Goal: Communication & Community: Answer question/provide support

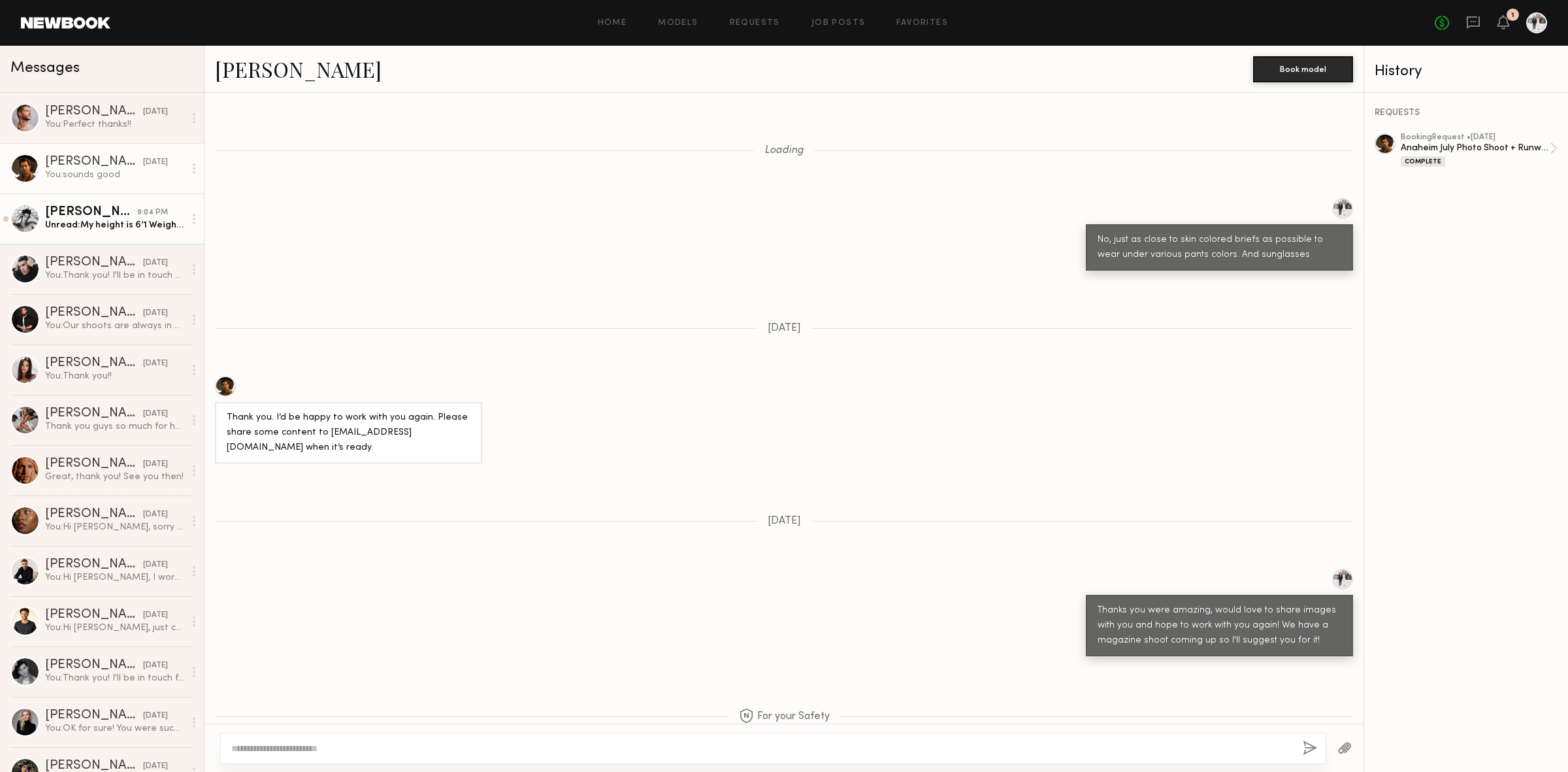
scroll to position [1707, 0]
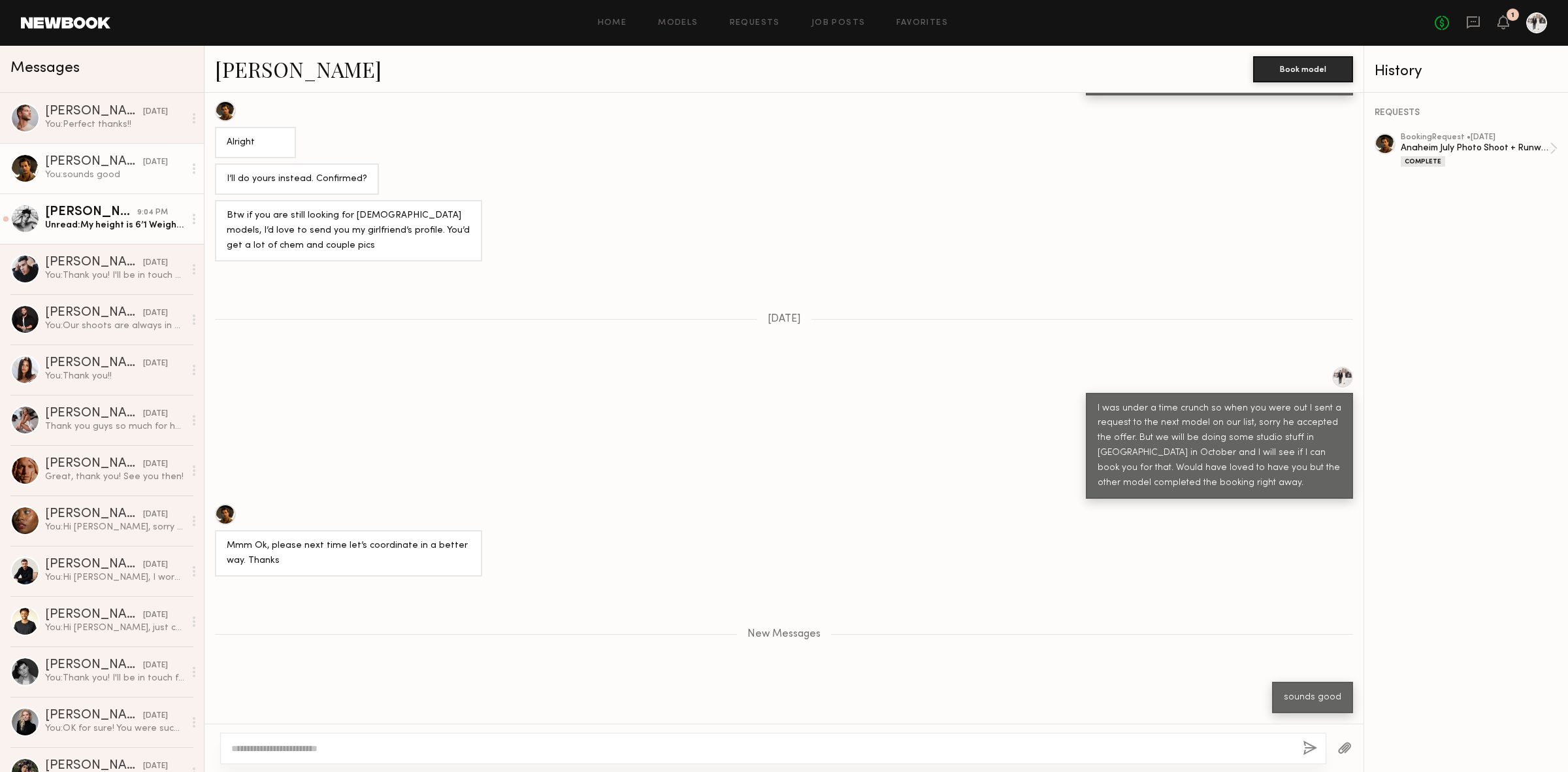
click at [72, 227] on div "Unread: My height is 6’1 Weight is 165lbs Waist is 31 Shoe is 10.5" at bounding box center [115, 225] width 139 height 13
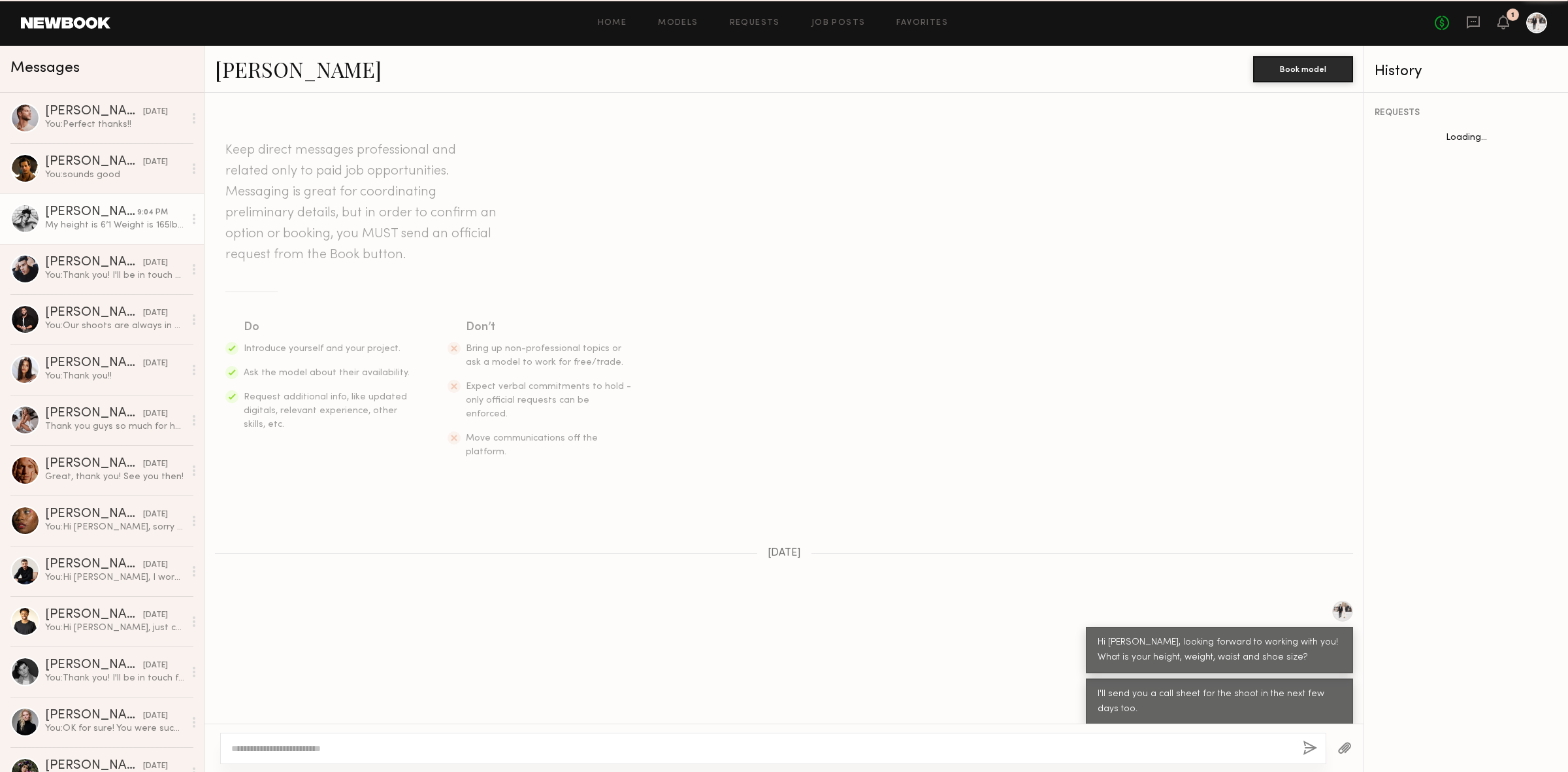
scroll to position [207, 0]
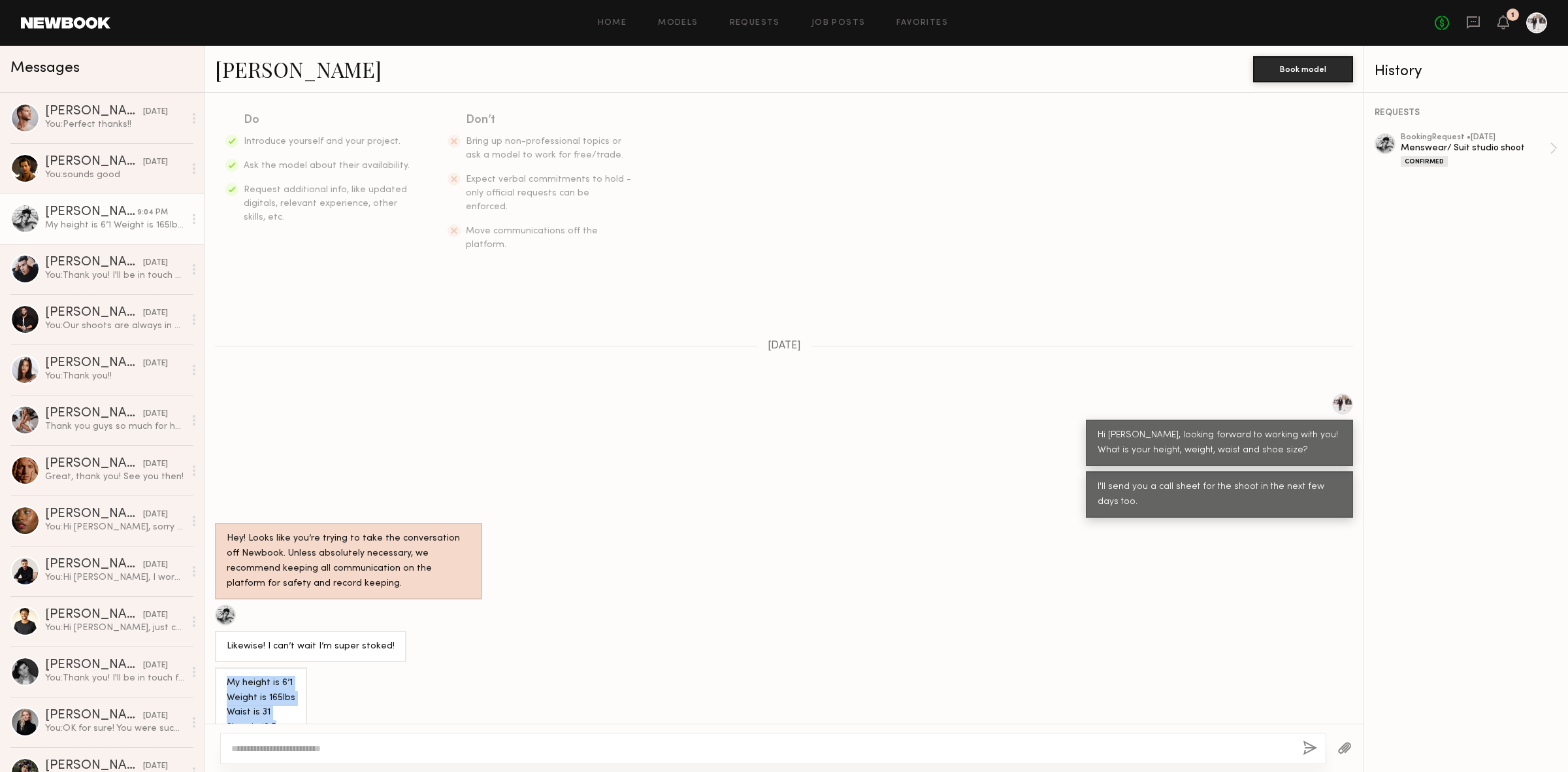
drag, startPoint x: 273, startPoint y: 699, endPoint x: 211, endPoint y: 650, distance: 79.0
click at [211, 668] on div "My height is 6’1 Weight is 165lbs Waist is 31 Shoe is 10.5" at bounding box center [783, 706] width 1159 height 76
copy div "My height is 6’1 Weight is 165lbs Waist is 31 Shoe is 10.5"
click at [358, 746] on textarea at bounding box center [762, 748] width 1061 height 13
type textarea "**********"
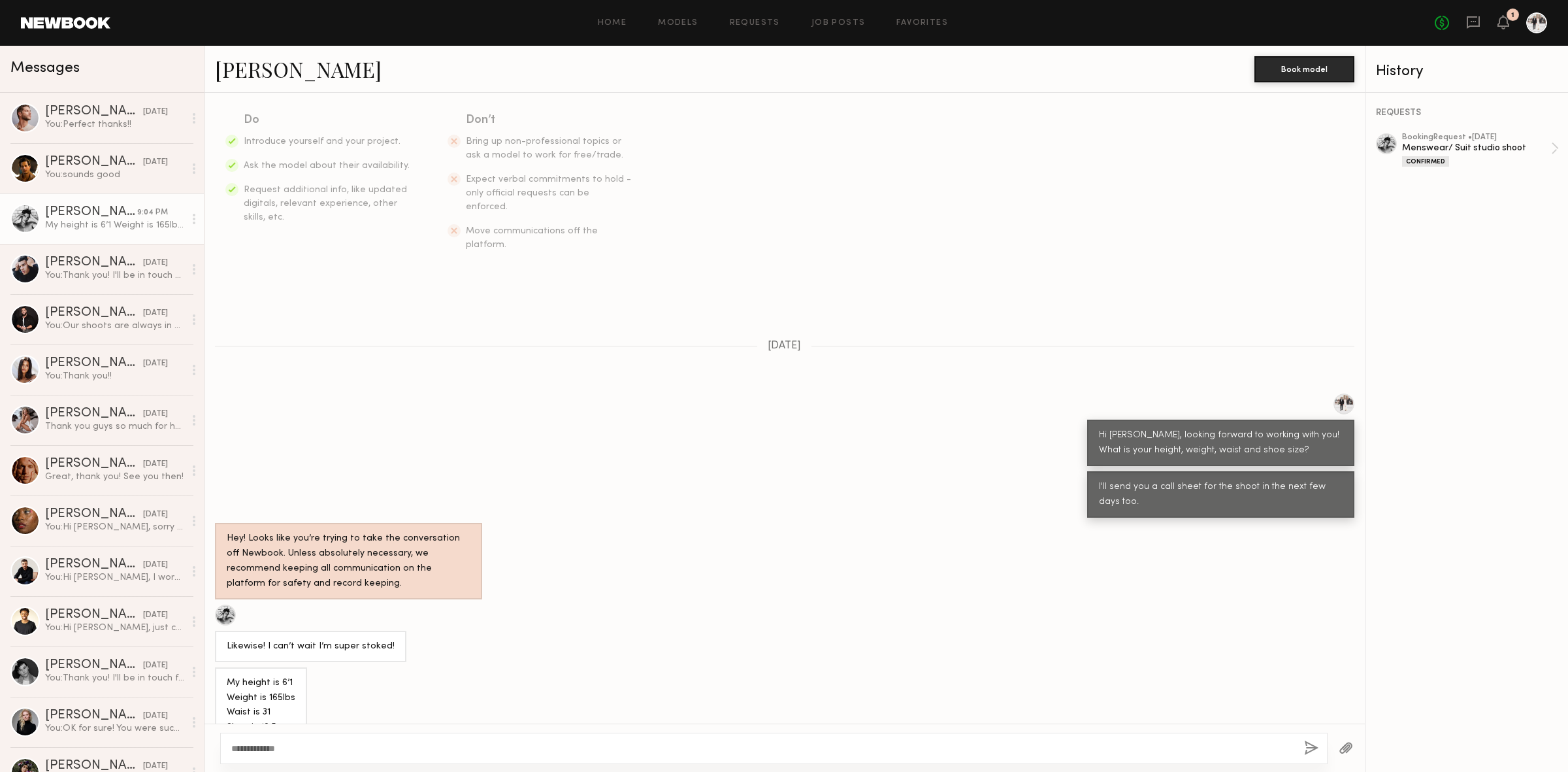
click at [1307, 748] on button "button" at bounding box center [1311, 749] width 15 height 17
